Goal: Transaction & Acquisition: Purchase product/service

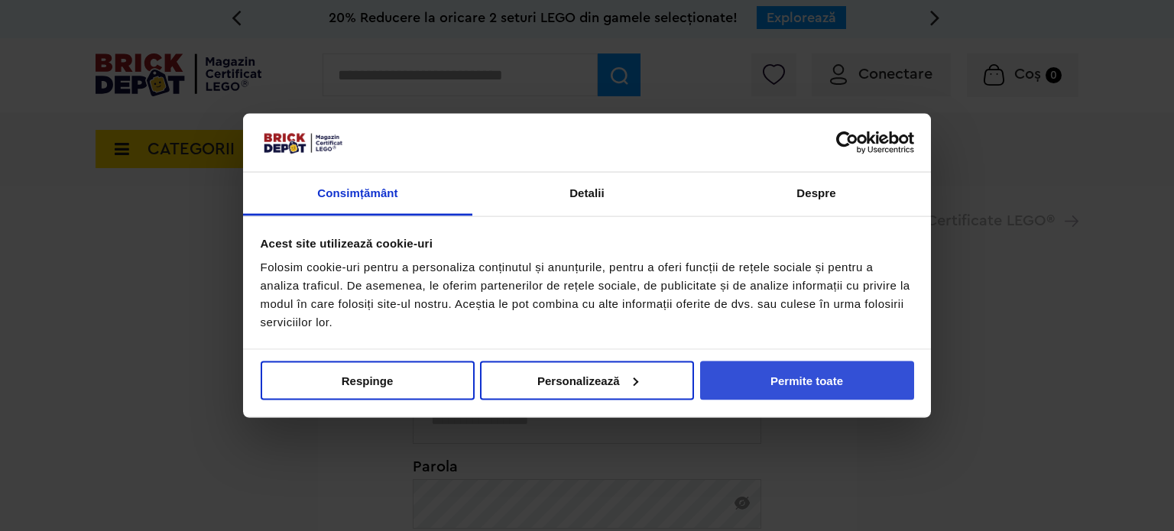
click at [748, 379] on button "Permite toate" at bounding box center [807, 380] width 214 height 39
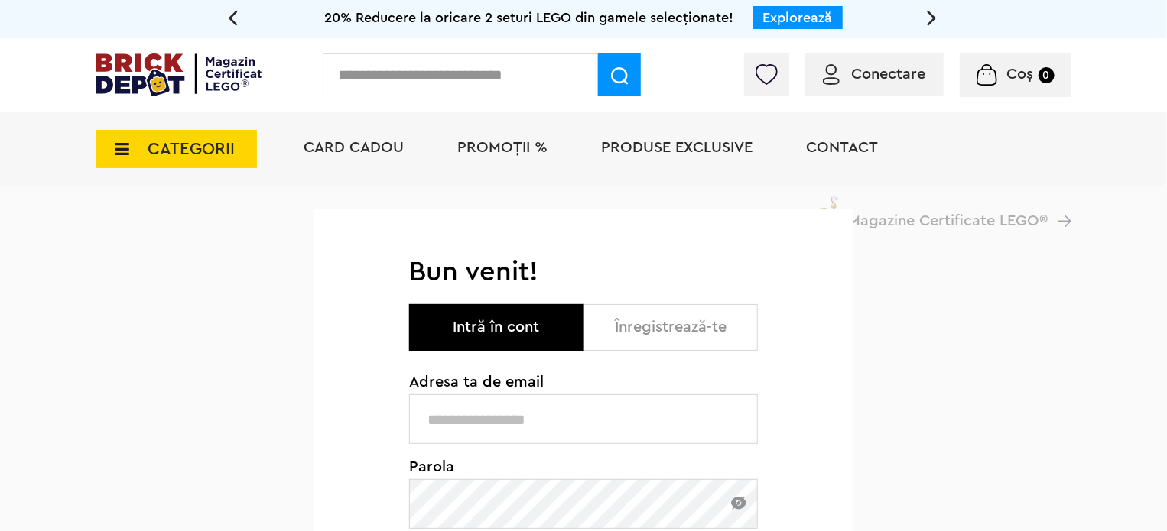
click at [698, 398] on input "text" at bounding box center [583, 420] width 349 height 50
click at [620, 437] on input "text" at bounding box center [583, 420] width 349 height 50
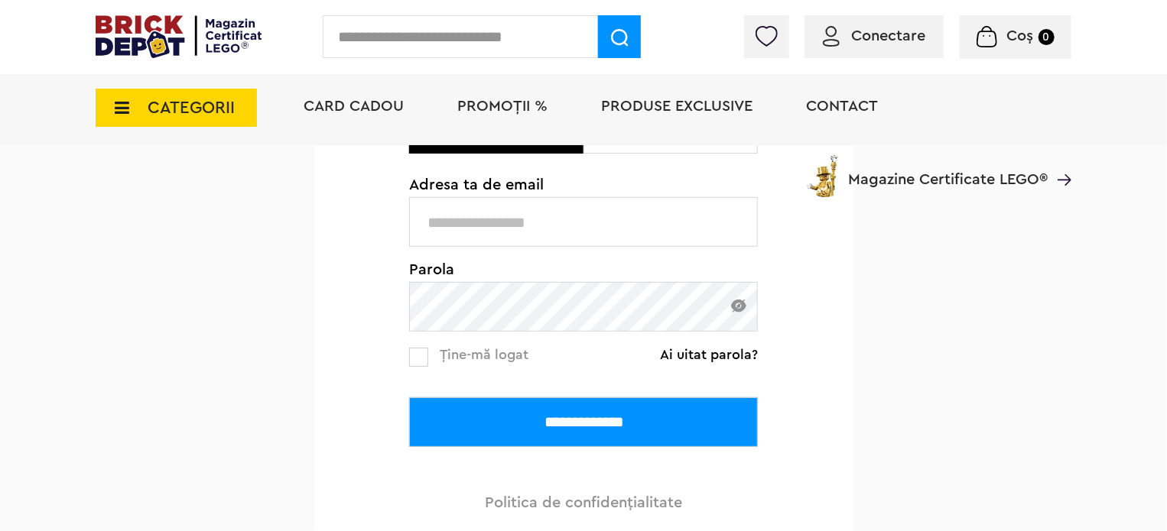
scroll to position [229, 0]
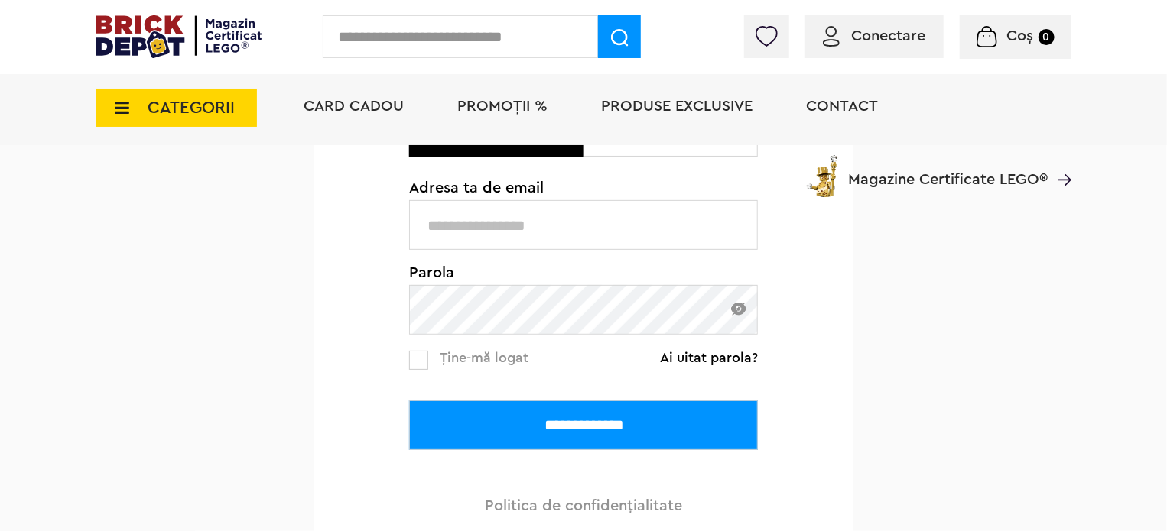
click at [720, 365] on link "Ai uitat parola?" at bounding box center [709, 357] width 98 height 15
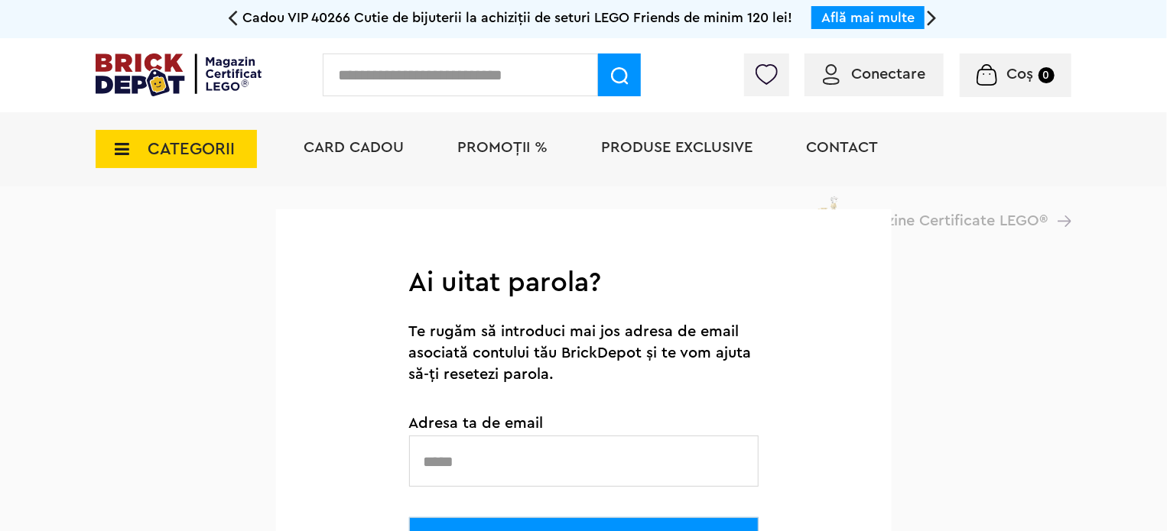
click at [465, 462] on input "text" at bounding box center [583, 461] width 349 height 51
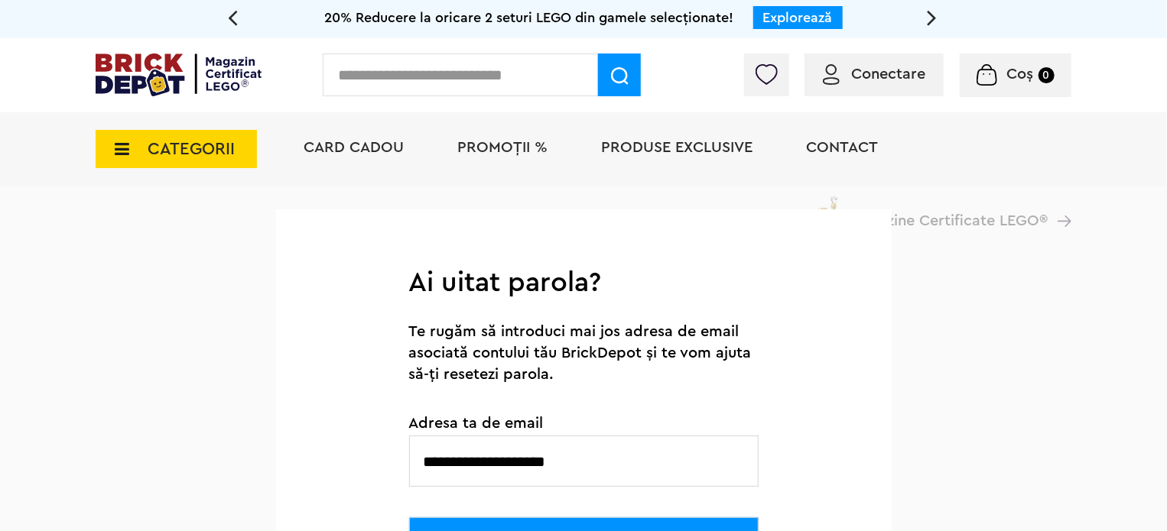
type input "**********"
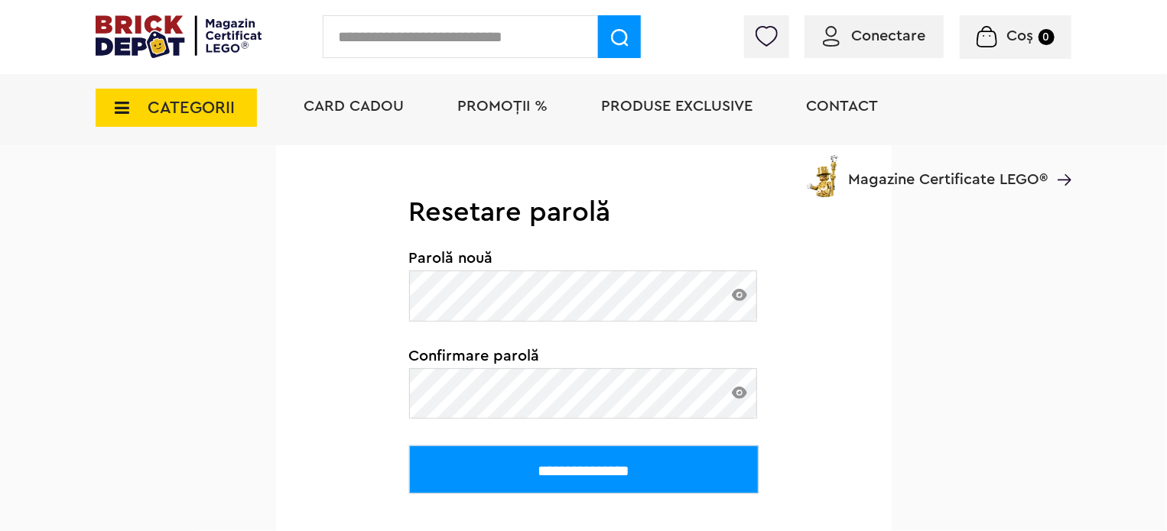
scroll to position [109, 0]
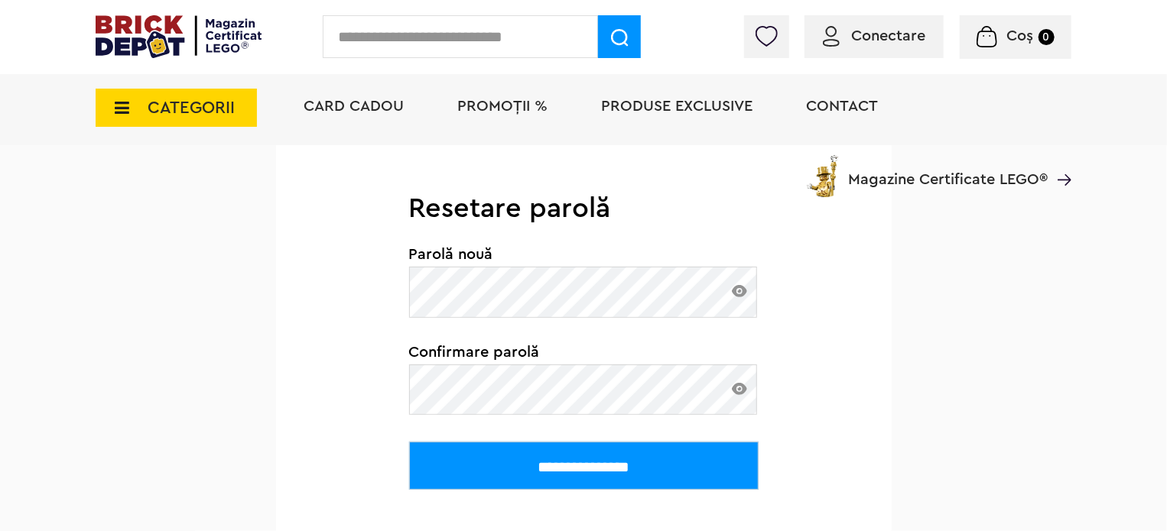
click at [584, 458] on input "**********" at bounding box center [583, 466] width 349 height 48
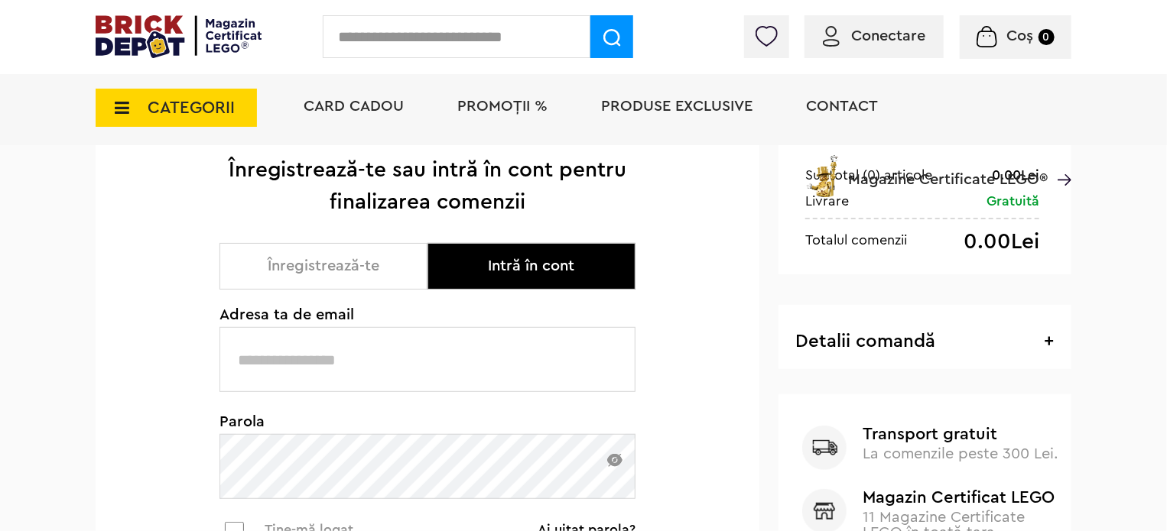
scroll to position [306, 0]
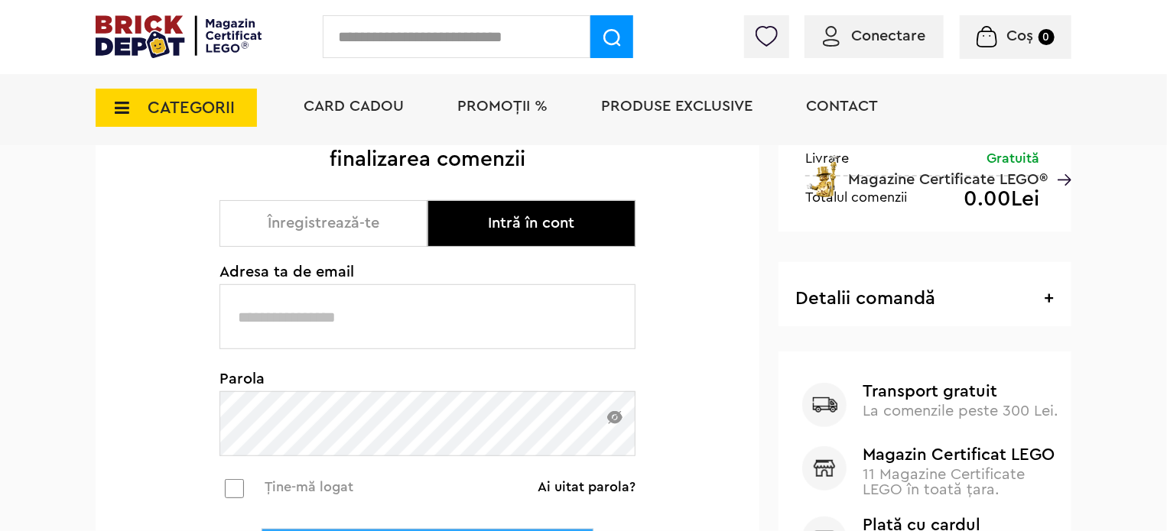
click at [338, 316] on input "text" at bounding box center [427, 316] width 416 height 65
type input "**********"
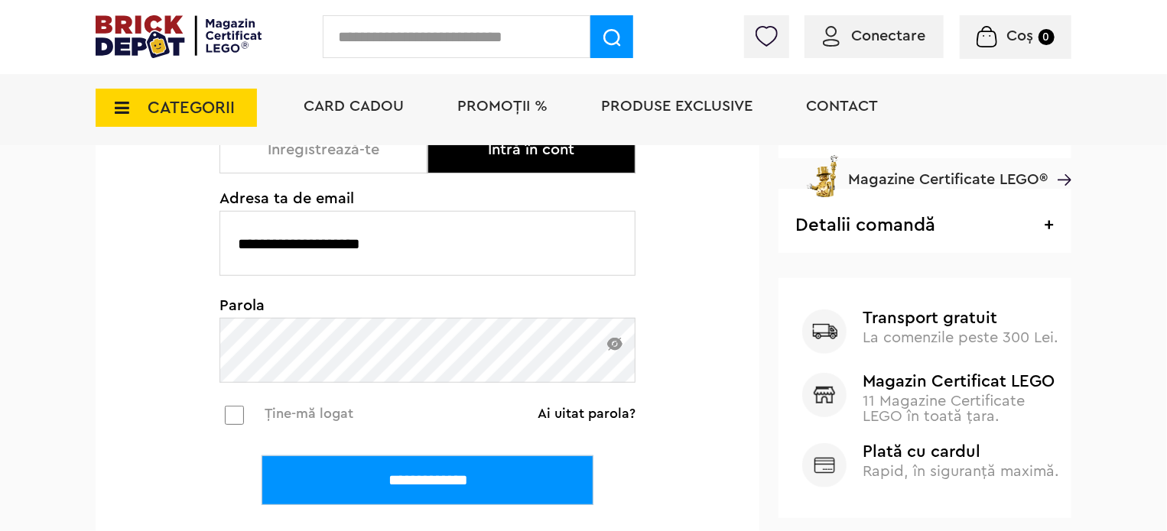
scroll to position [382, 0]
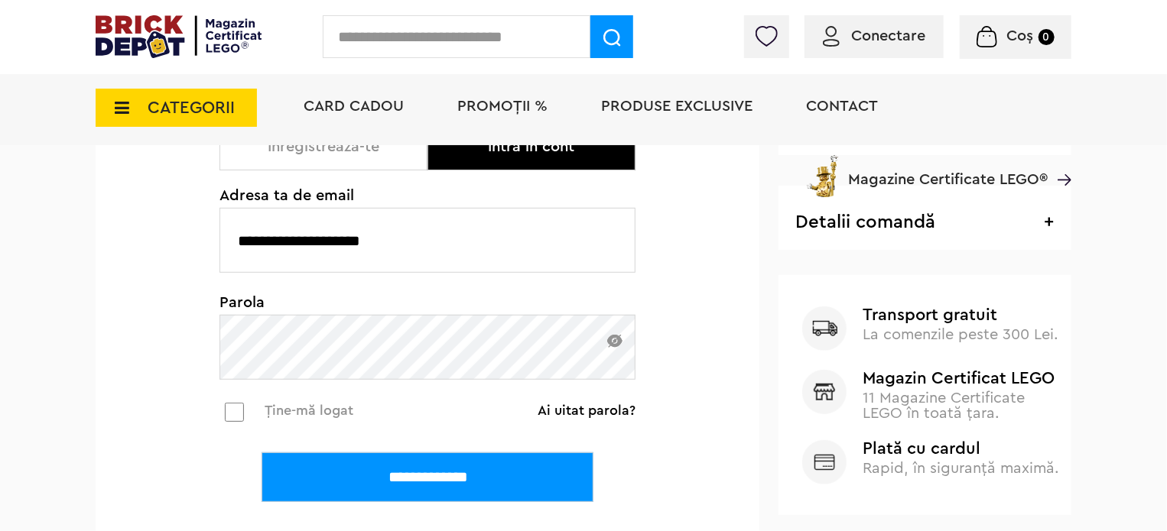
click at [514, 472] on input "**********" at bounding box center [427, 478] width 332 height 50
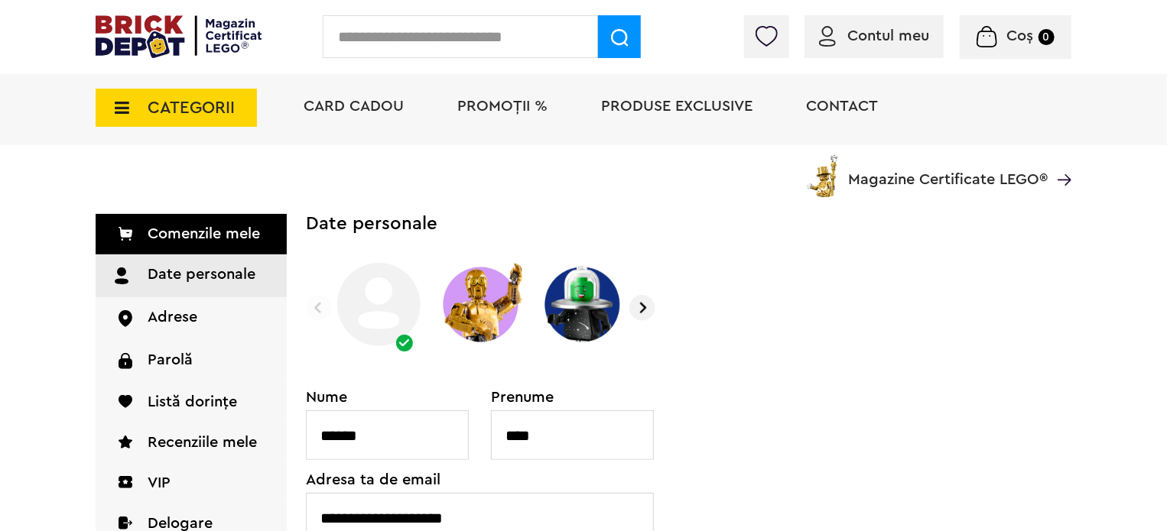
scroll to position [38, 0]
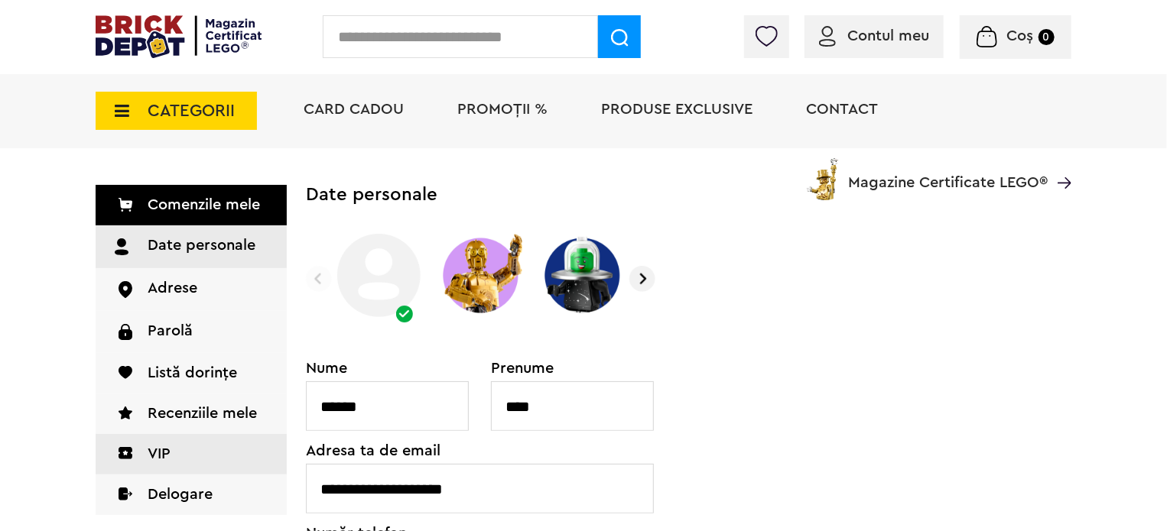
click at [156, 461] on link "VIP" at bounding box center [191, 454] width 191 height 41
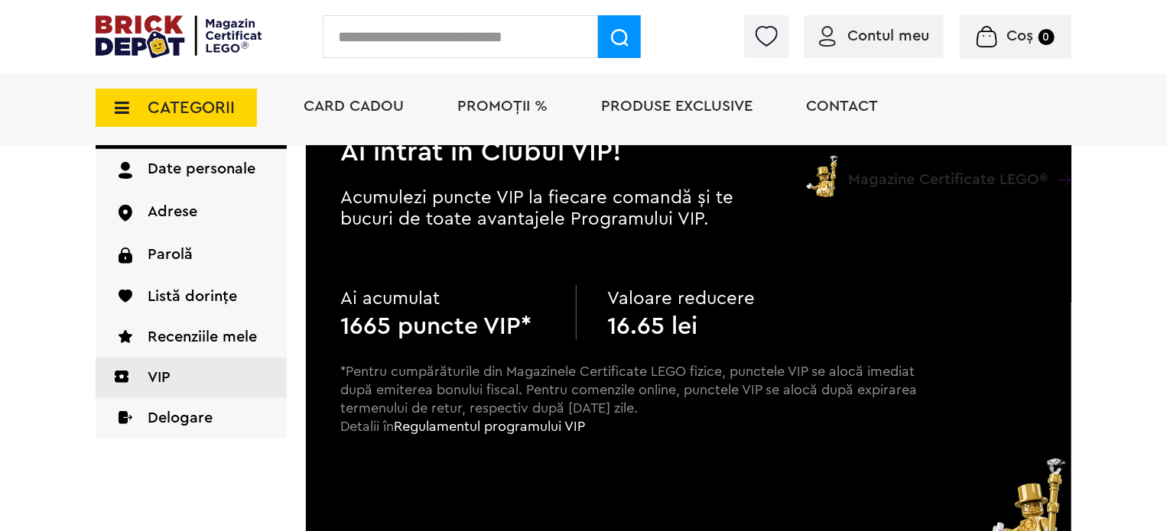
click at [487, 109] on span "PROMOȚII %" at bounding box center [502, 106] width 90 height 15
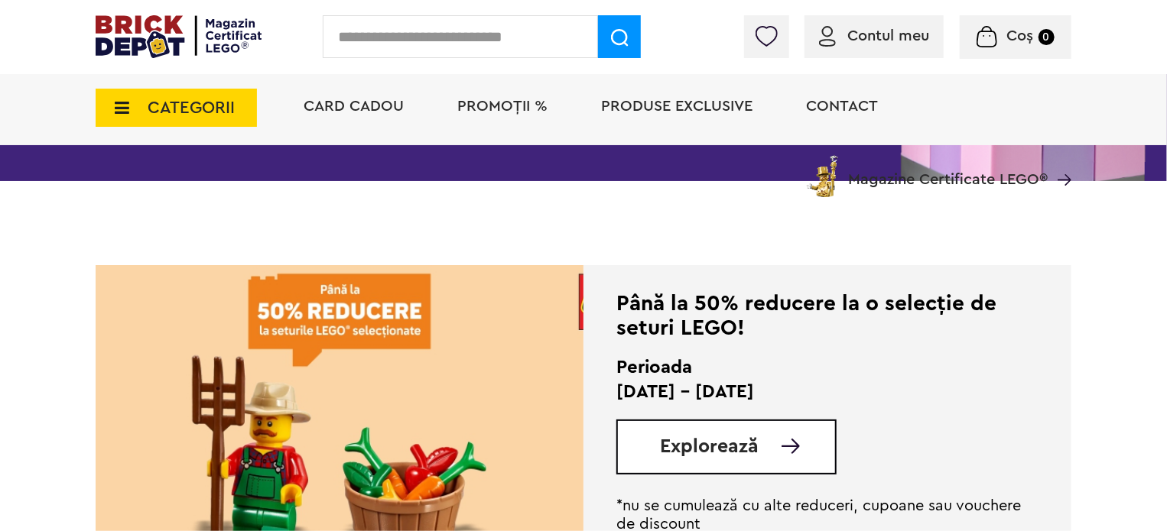
scroll to position [306, 0]
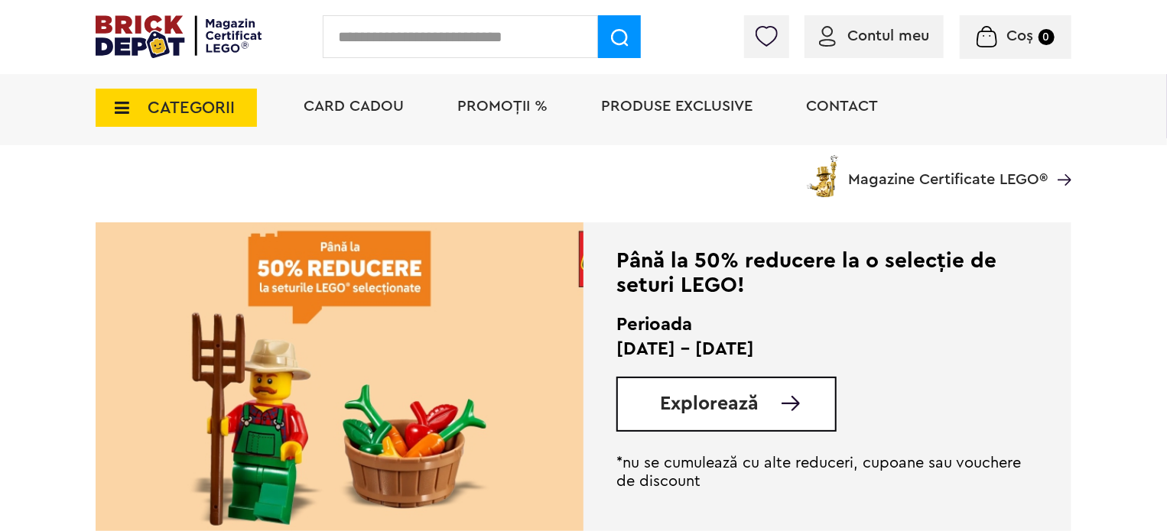
click at [787, 387] on div "Explorează" at bounding box center [726, 404] width 220 height 55
click at [762, 399] on link "Explorează" at bounding box center [747, 404] width 175 height 19
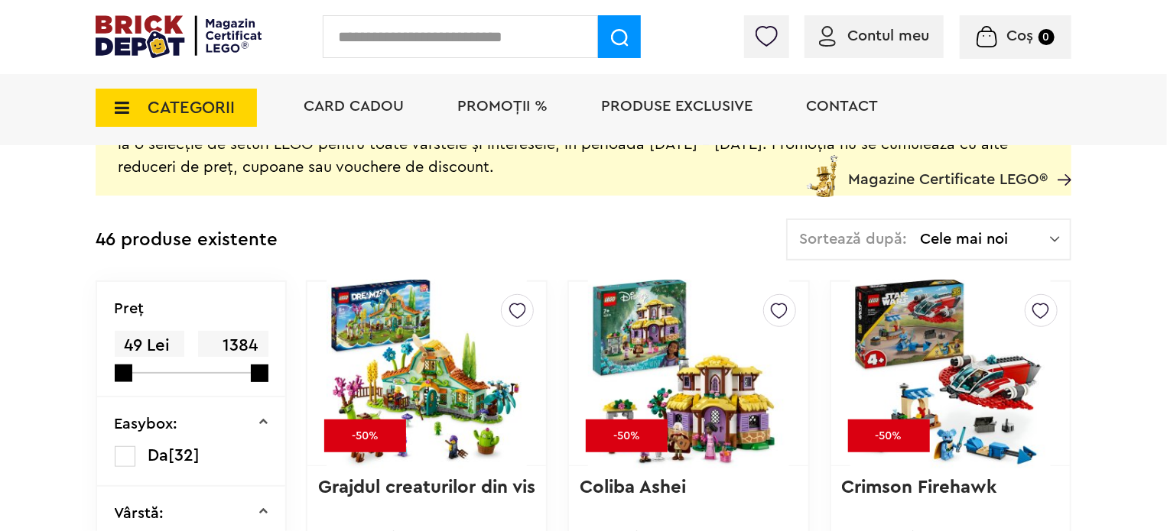
scroll to position [344, 0]
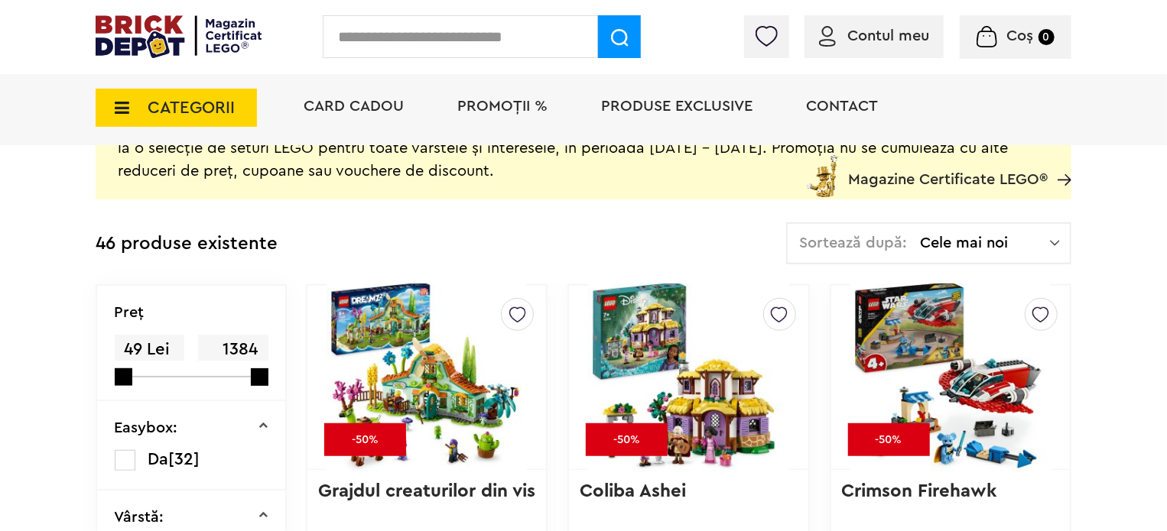
click at [1008, 242] on span "Cele mai noi" at bounding box center [985, 242] width 130 height 15
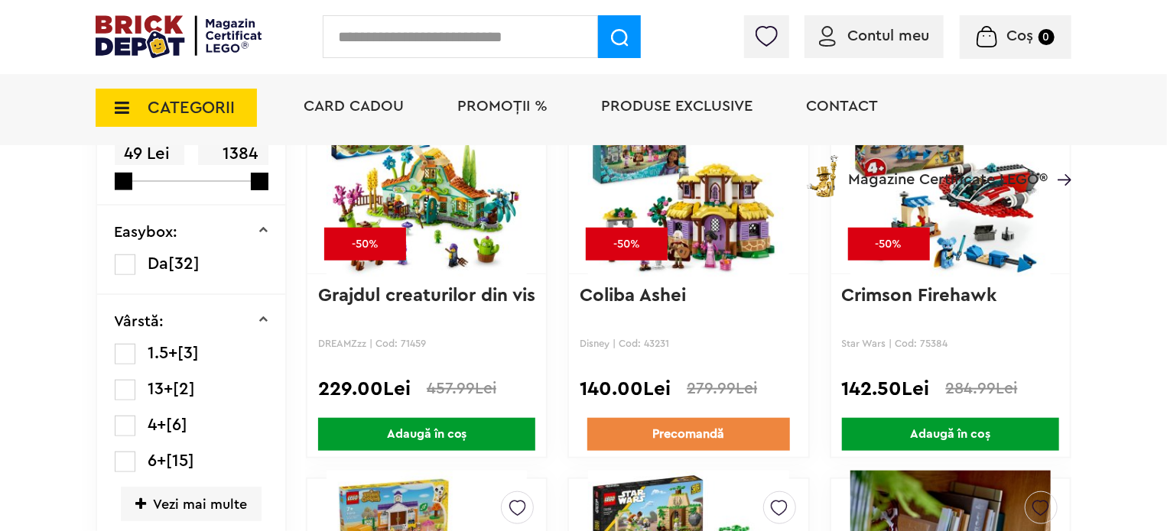
scroll to position [573, 0]
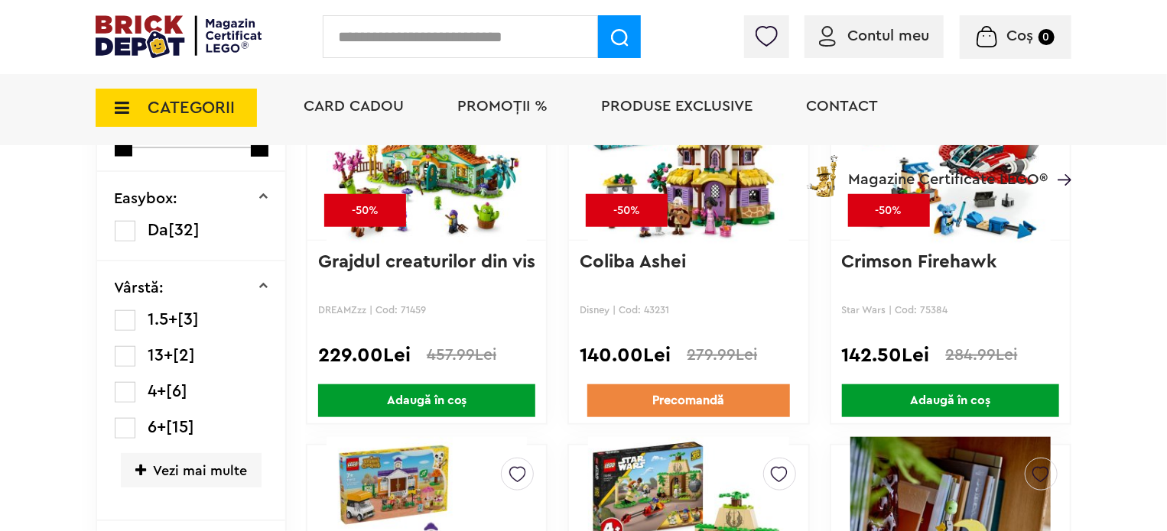
click at [131, 221] on label at bounding box center [125, 231] width 21 height 21
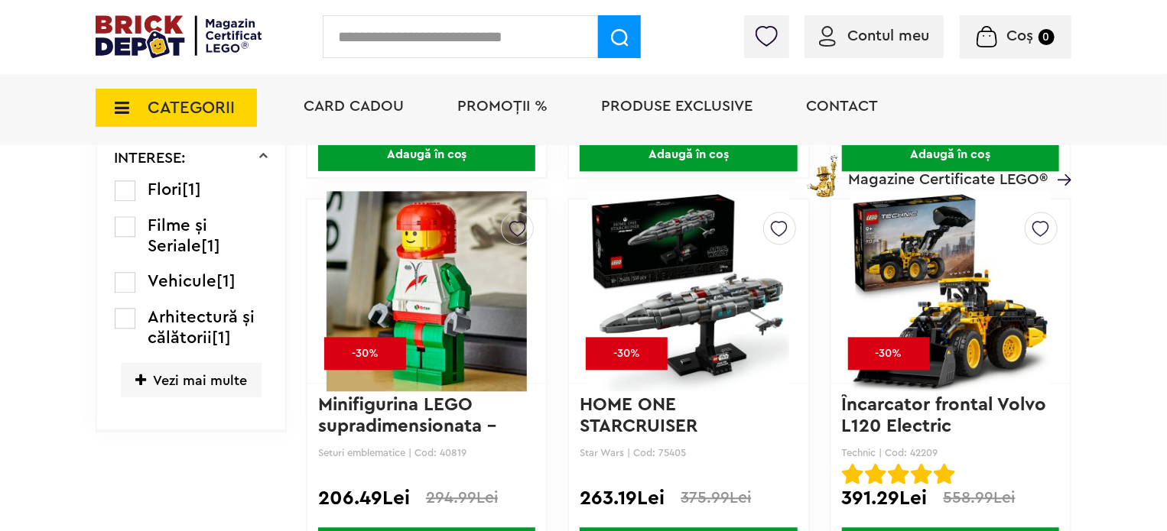
scroll to position [1606, 0]
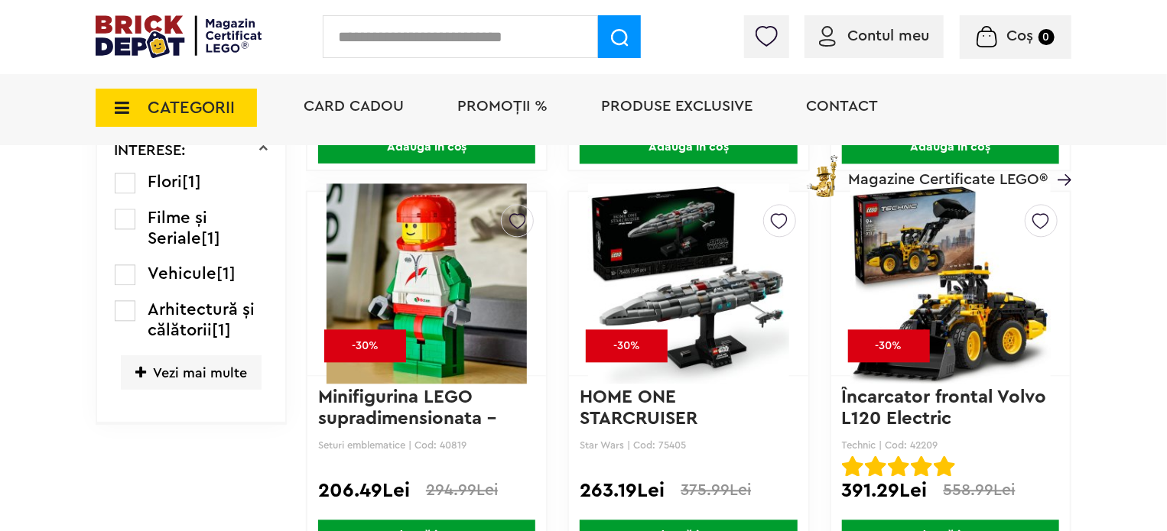
drag, startPoint x: 307, startPoint y: 268, endPoint x: 1115, endPoint y: 398, distance: 819.1
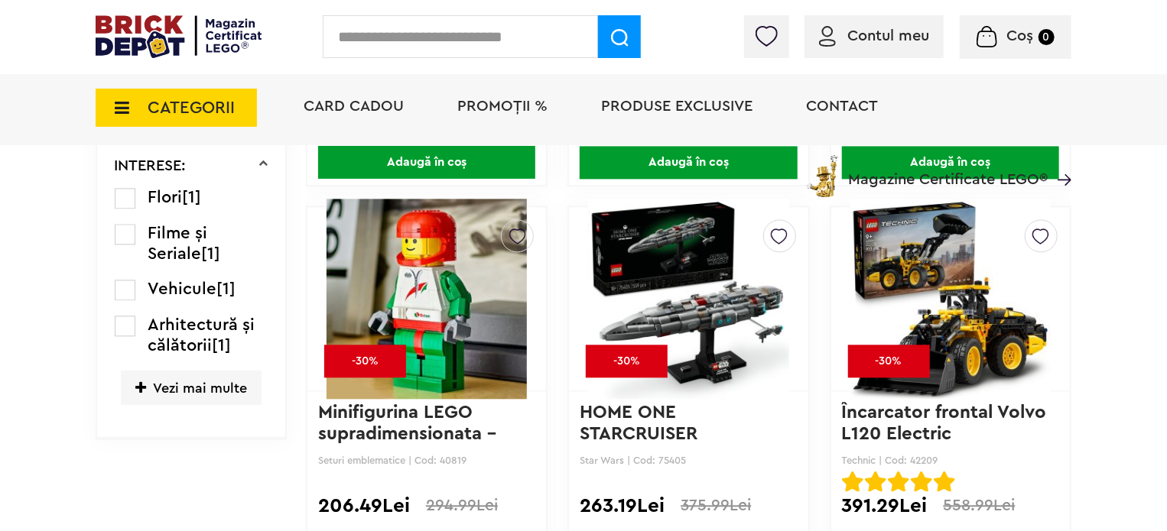
scroll to position [1529, 0]
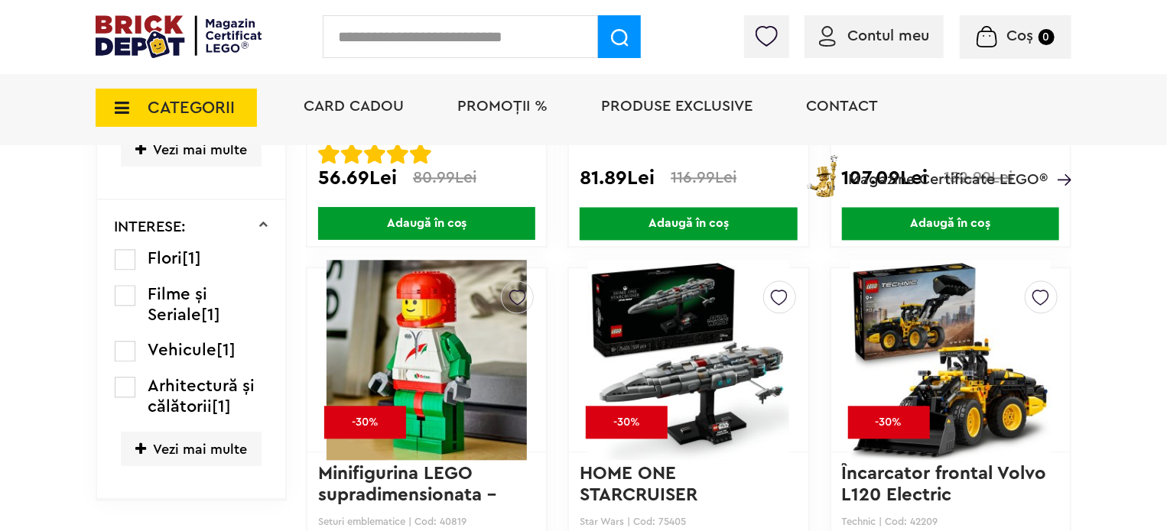
click at [921, 462] on img at bounding box center [950, 360] width 200 height 214
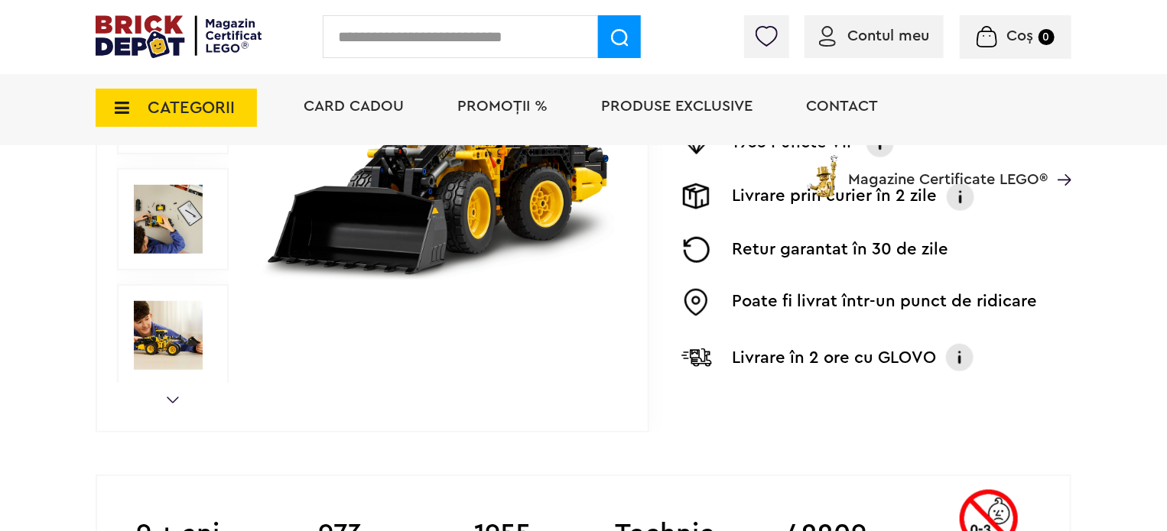
scroll to position [535, 0]
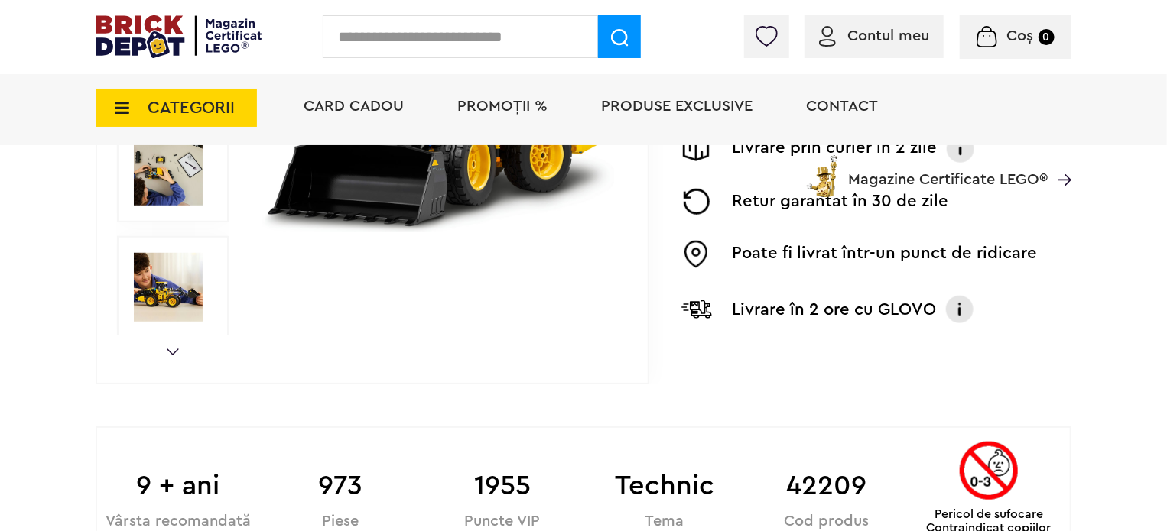
click at [161, 350] on div "Prev Next 1/9" at bounding box center [373, 55] width 554 height 658
click at [162, 276] on img at bounding box center [168, 287] width 69 height 69
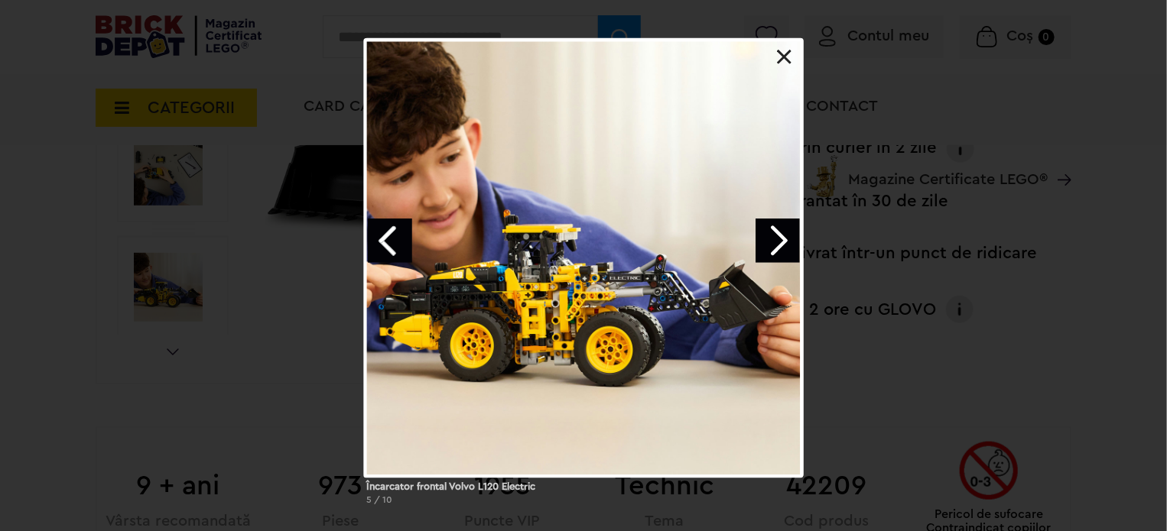
click at [1007, 368] on div "Încarcator frontal Volvo L120 Electric 5 / 10" at bounding box center [583, 277] width 1167 height 479
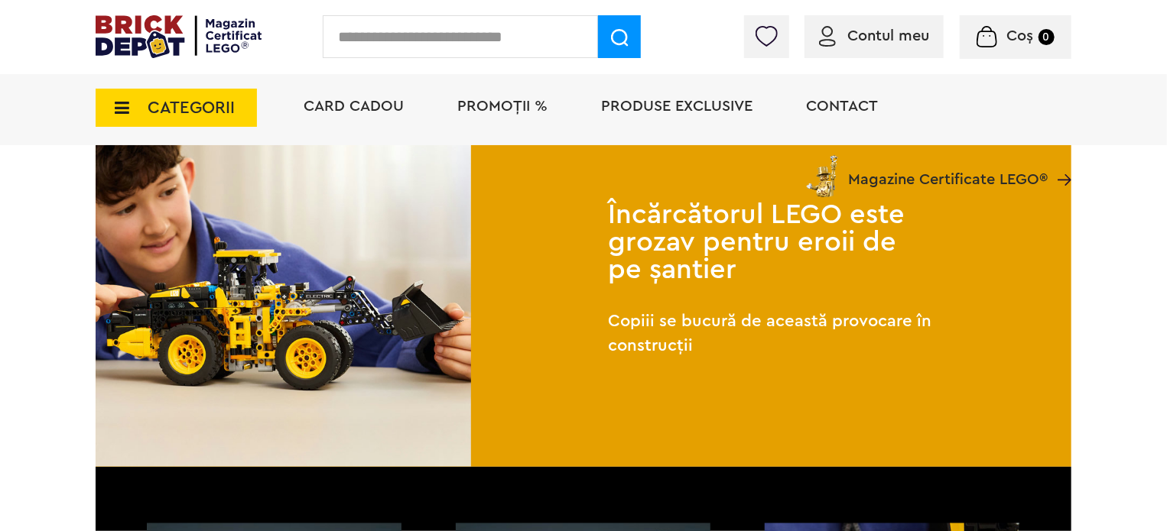
scroll to position [917, 0]
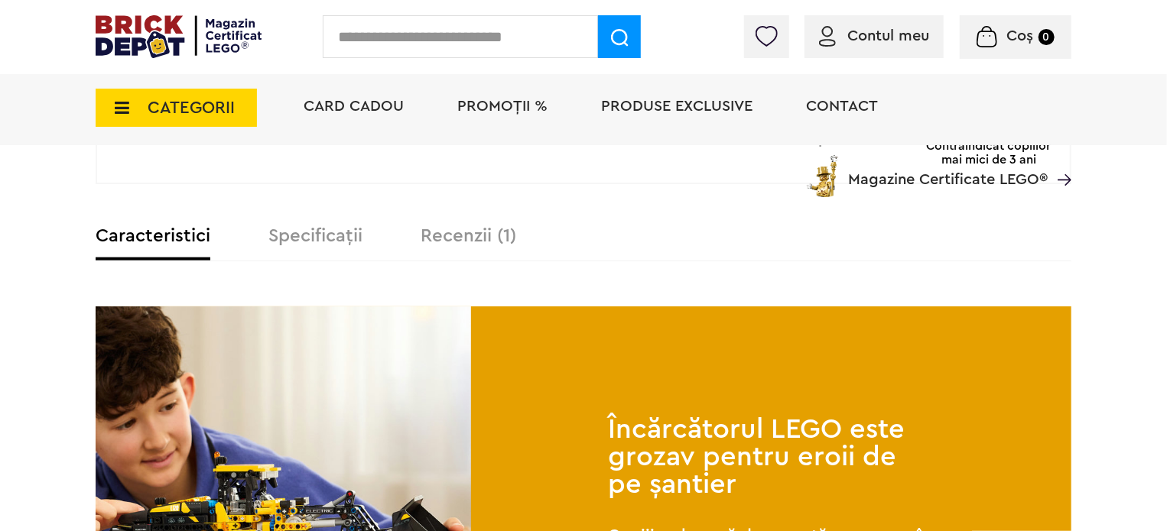
click at [503, 238] on label "Recenzii (1)" at bounding box center [468, 236] width 96 height 18
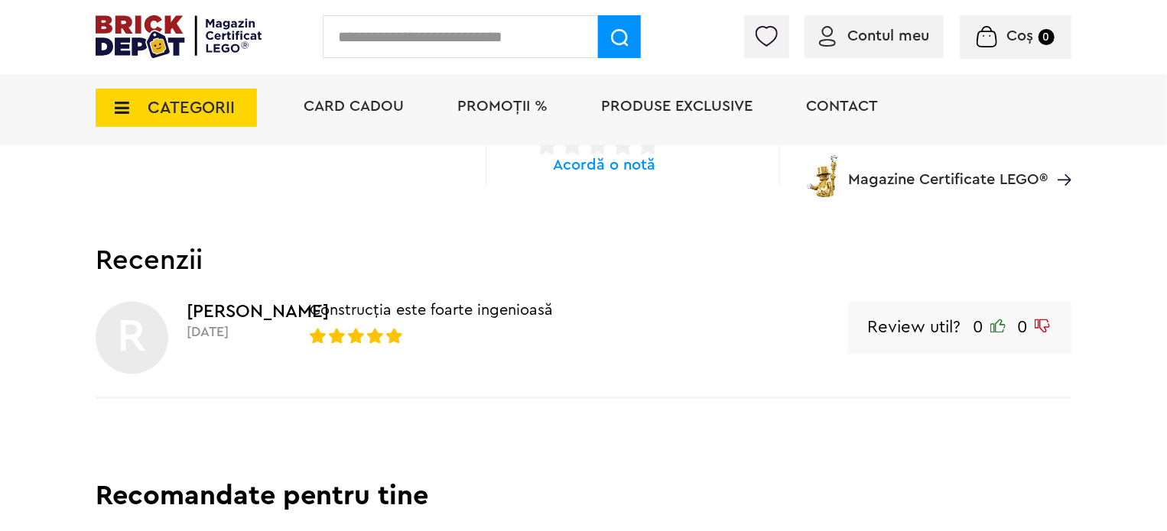
scroll to position [1223, 0]
